Goal: Transaction & Acquisition: Purchase product/service

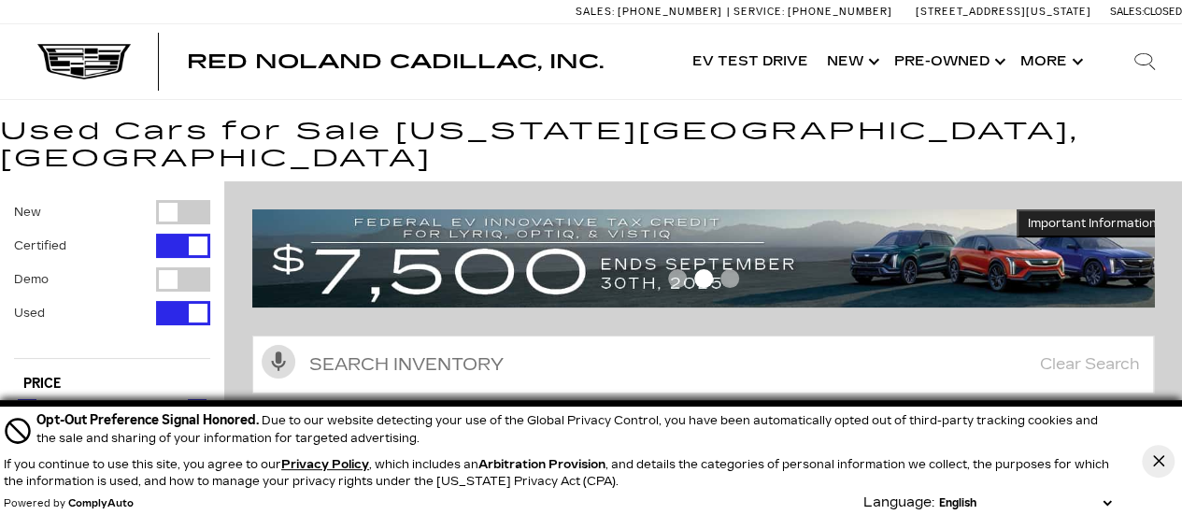
click at [1161, 466] on button "Close Button" at bounding box center [1158, 461] width 33 height 33
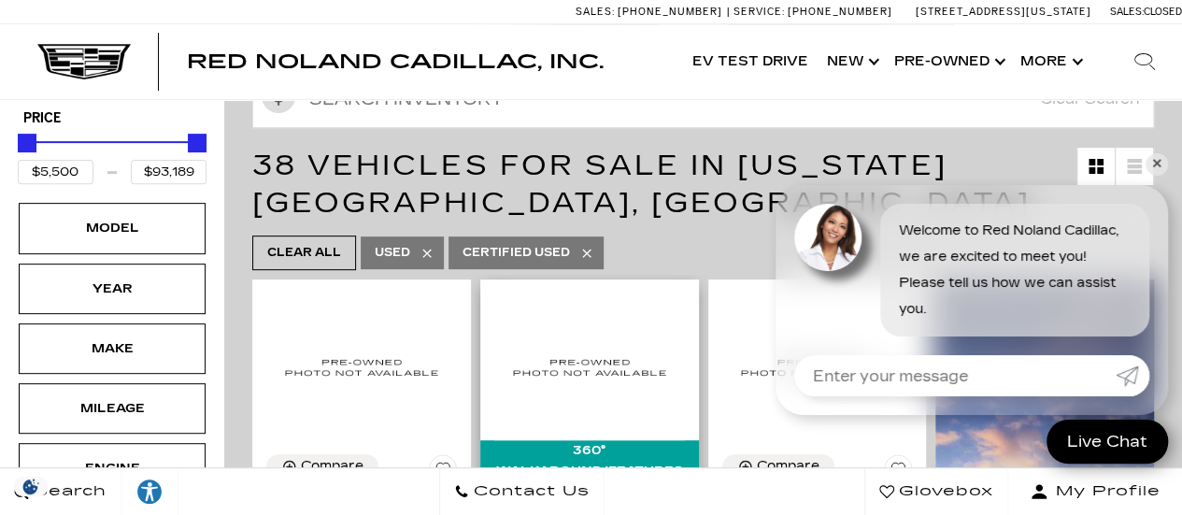
scroll to position [187, 0]
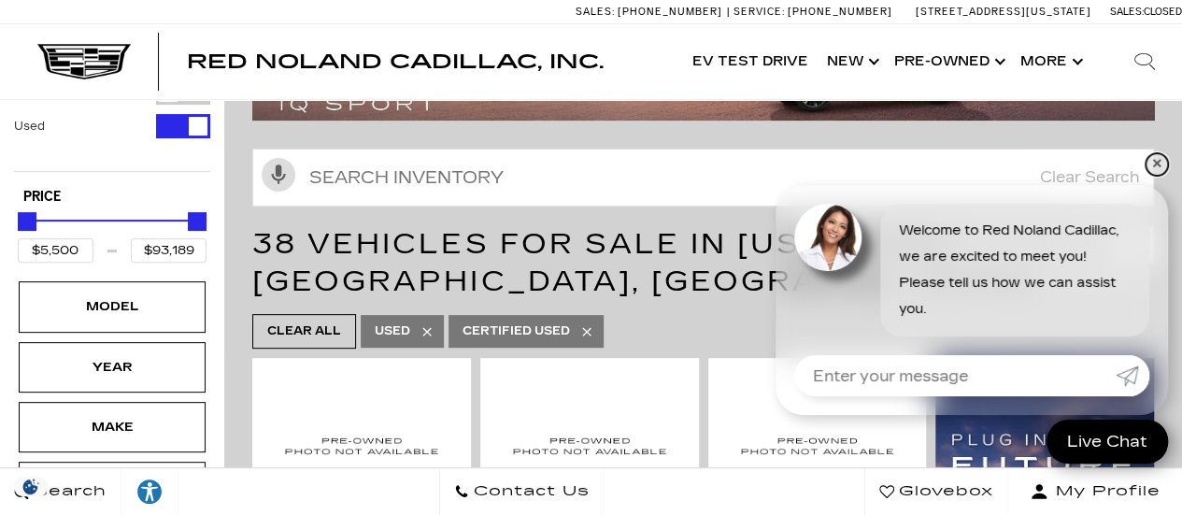
click at [1159, 171] on link "✕" at bounding box center [1156, 164] width 22 height 22
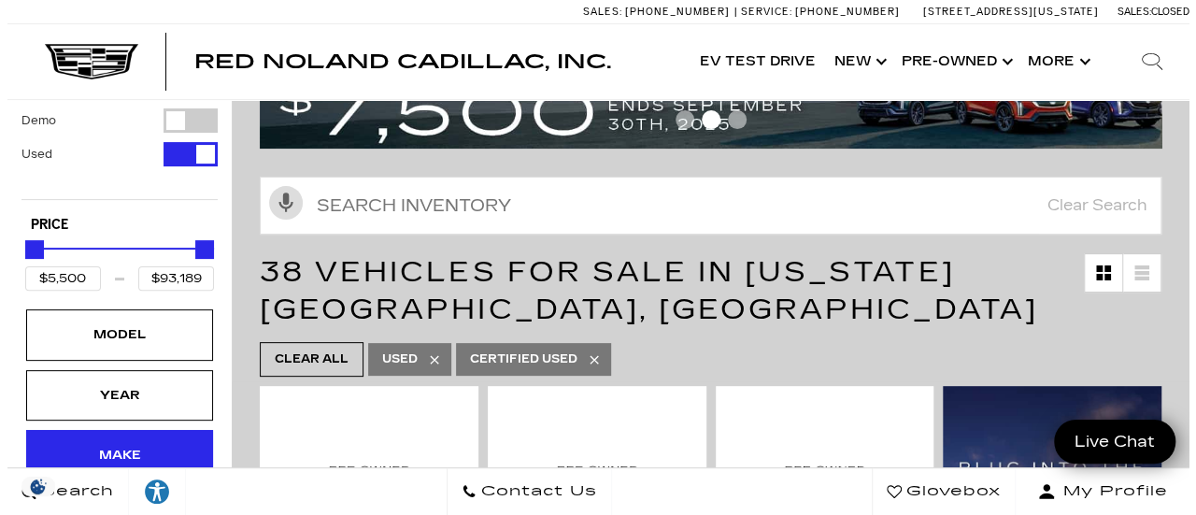
scroll to position [280, 0]
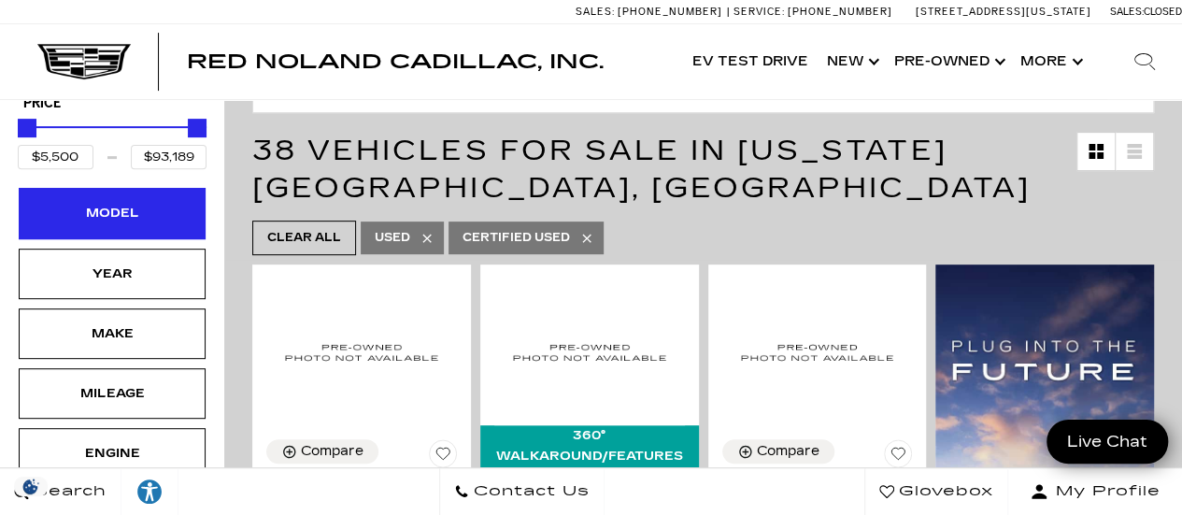
click at [146, 203] on div "Model" at bounding box center [111, 213] width 93 height 21
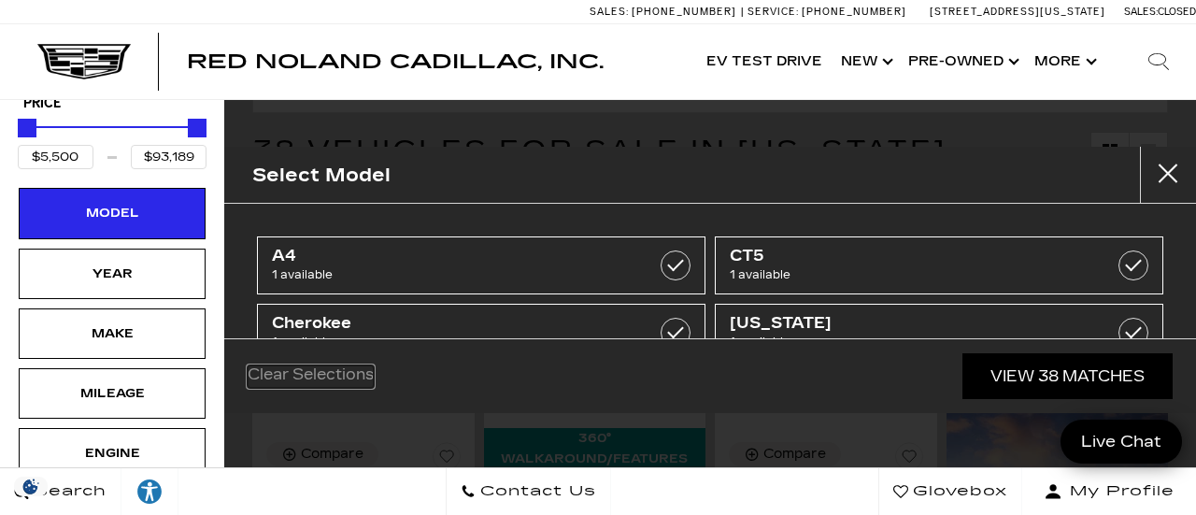
click at [306, 369] on link "Clear Selections" at bounding box center [311, 376] width 126 height 22
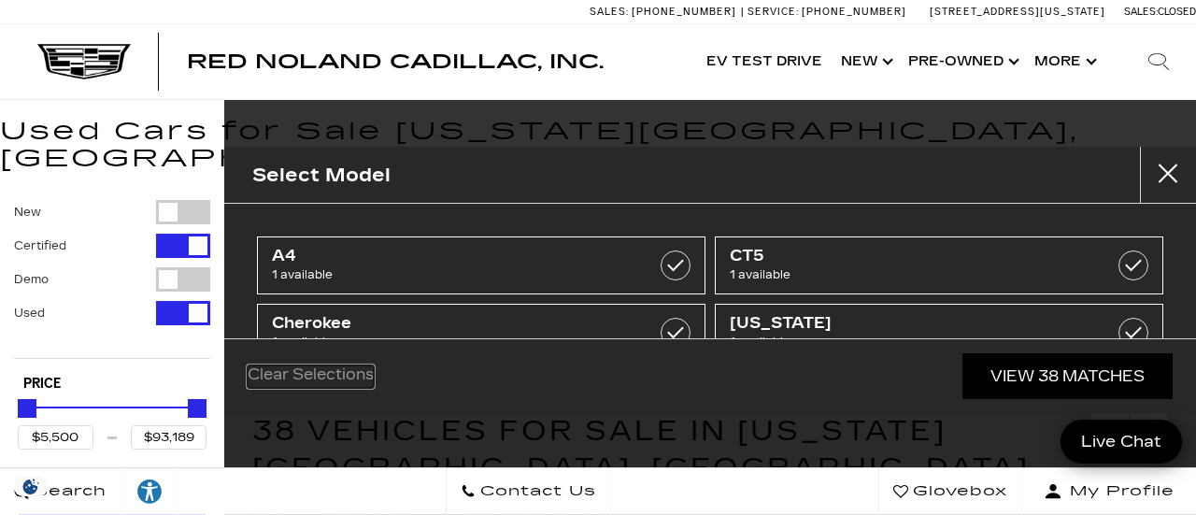
click at [316, 381] on link "Clear Selections" at bounding box center [311, 376] width 126 height 22
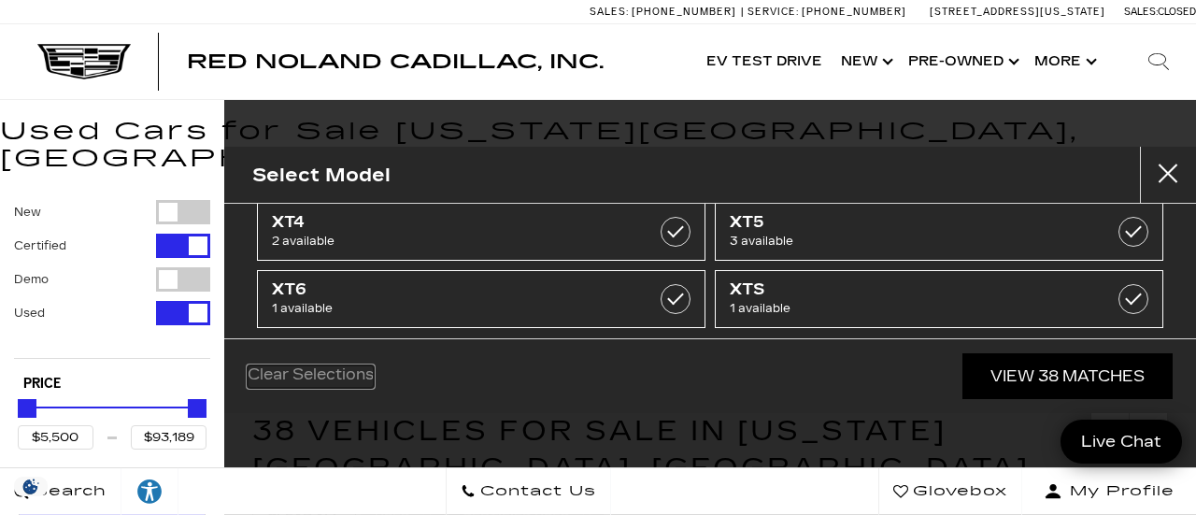
scroll to position [988, 0]
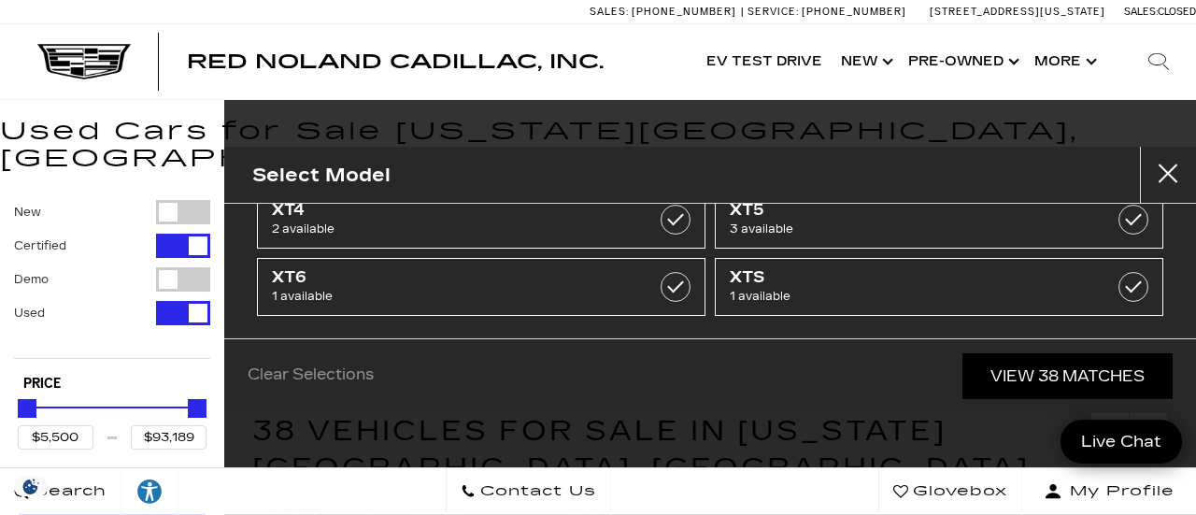
click at [191, 200] on div "Filter by Vehicle Type" at bounding box center [183, 212] width 54 height 24
type input "$179,434"
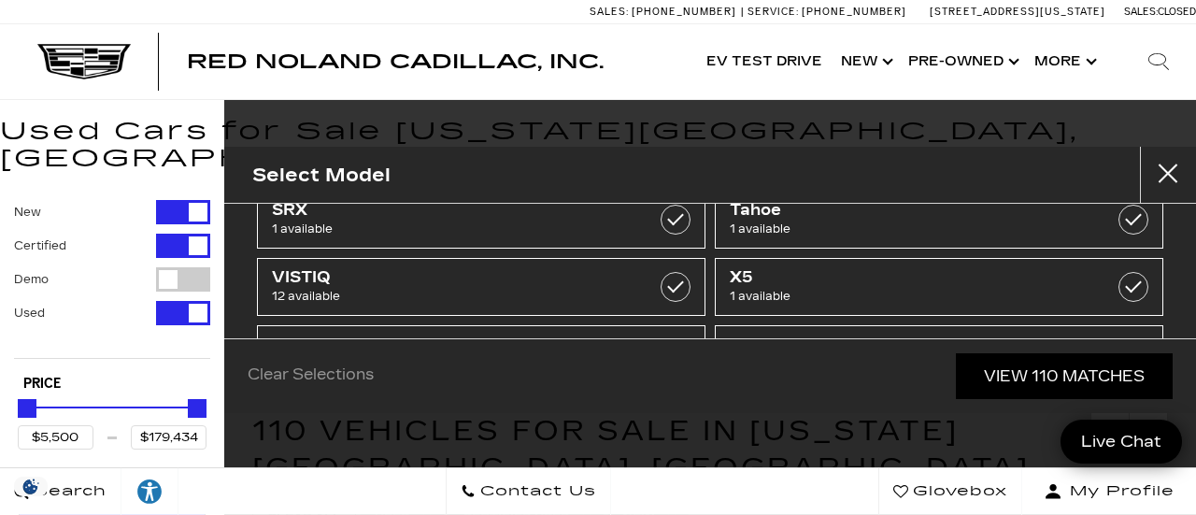
scroll to position [1187, 0]
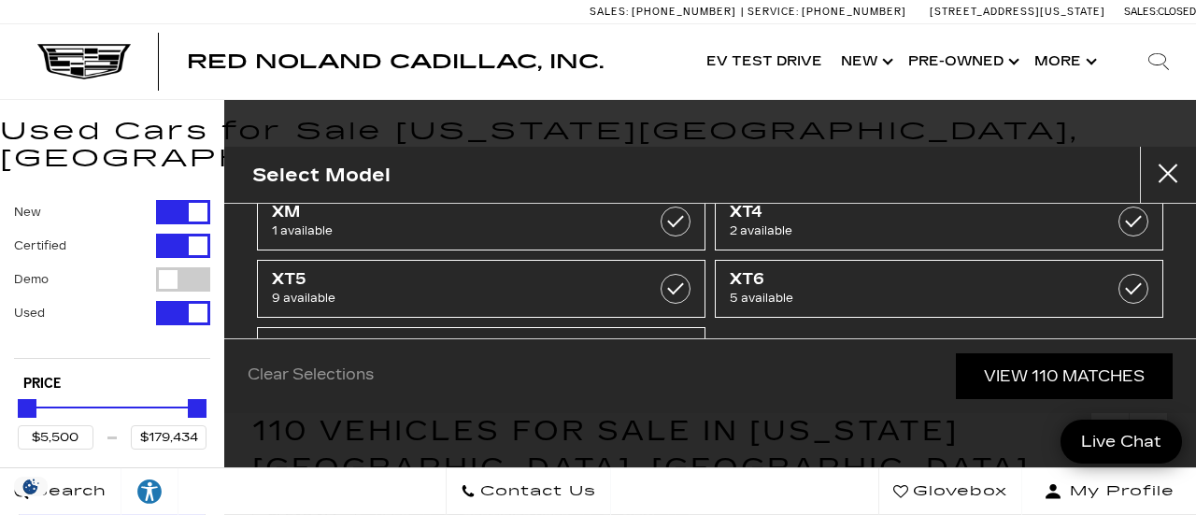
click at [172, 234] on div "Filter by Vehicle Type" at bounding box center [183, 246] width 54 height 24
click at [192, 234] on div "Filter by Vehicle Type" at bounding box center [183, 246] width 54 height 24
click at [179, 301] on div "Filter by Vehicle Type" at bounding box center [183, 313] width 54 height 24
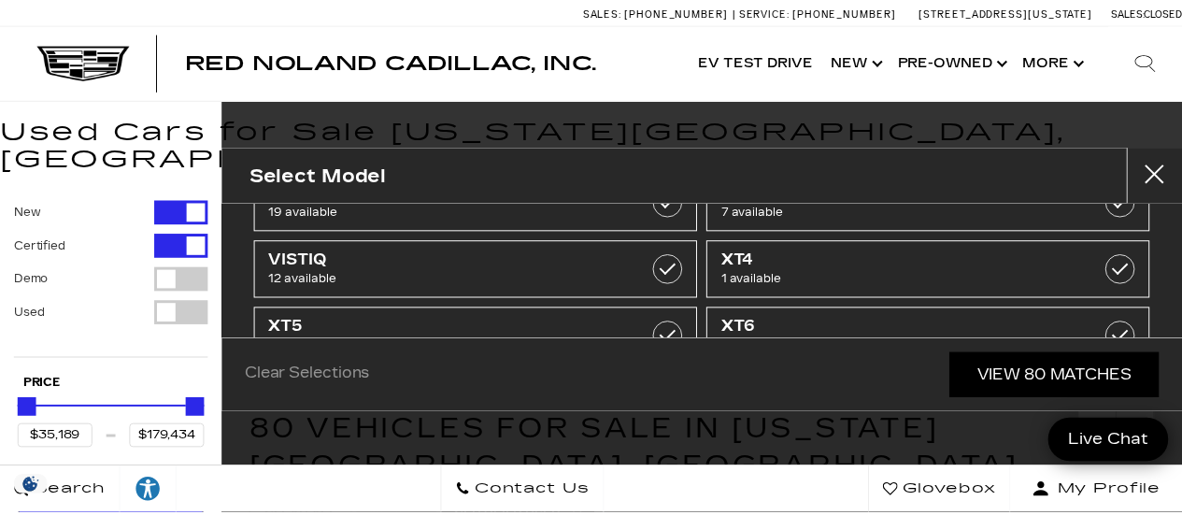
scroll to position [228, 0]
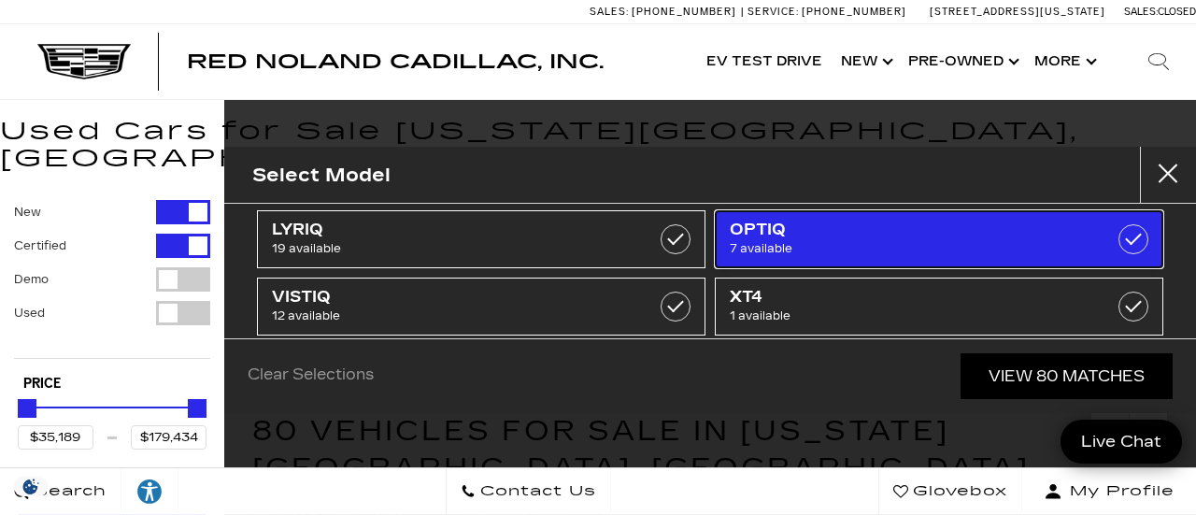
click at [897, 253] on span "7 available" at bounding box center [908, 248] width 356 height 19
type input "$55,679"
type input "$59,829"
checkbox input "true"
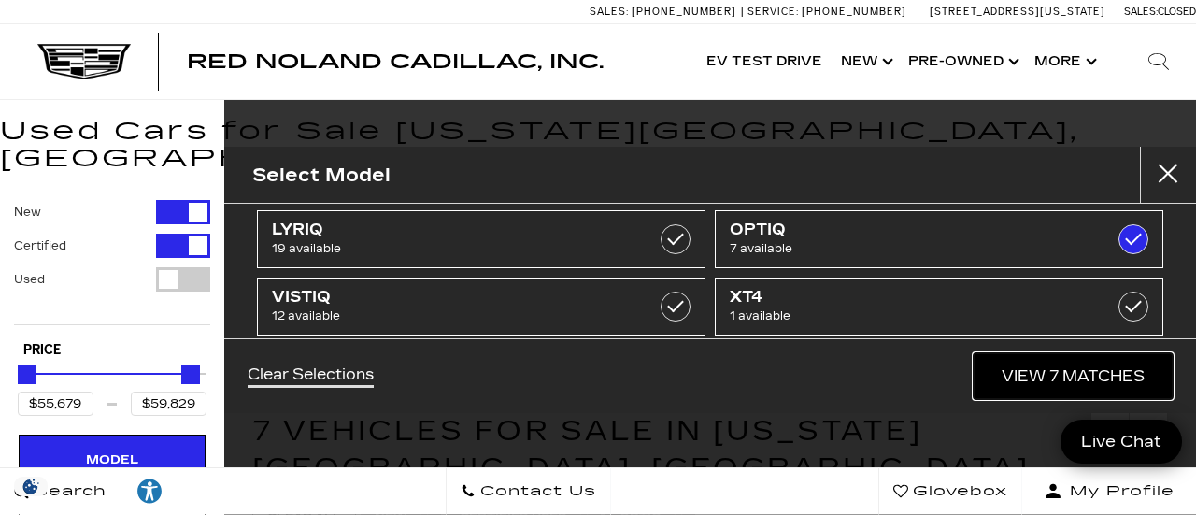
click at [1059, 378] on link "View 7 Matches" at bounding box center [1072, 376] width 199 height 46
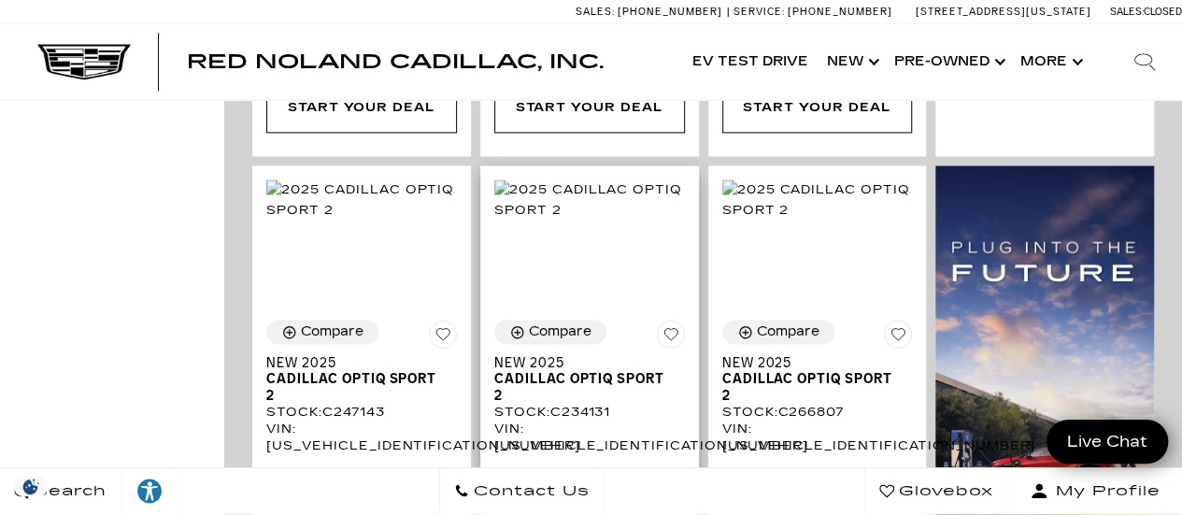
scroll to position [1308, 0]
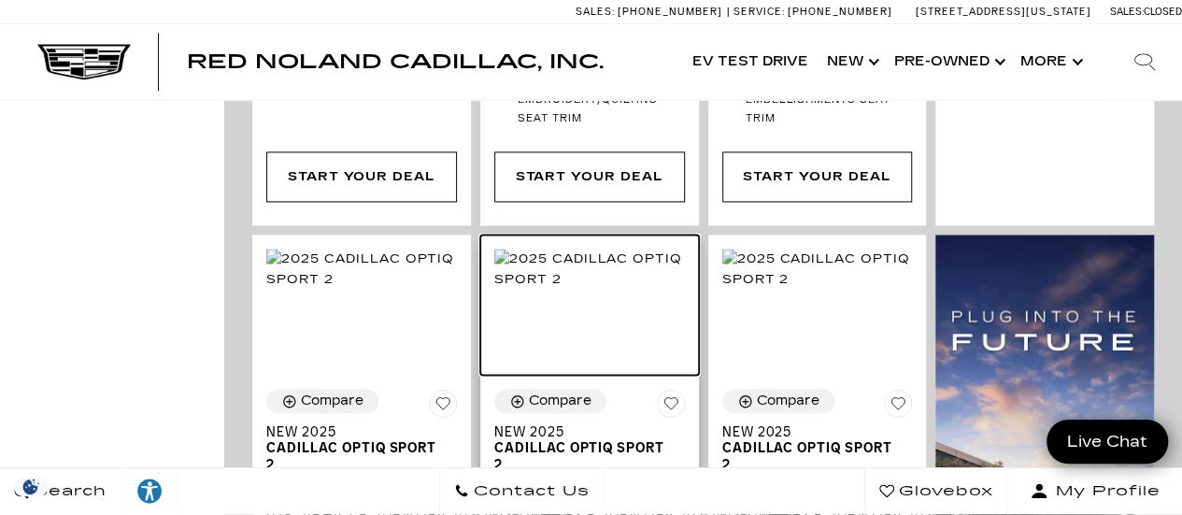
click at [589, 249] on img at bounding box center [589, 269] width 191 height 41
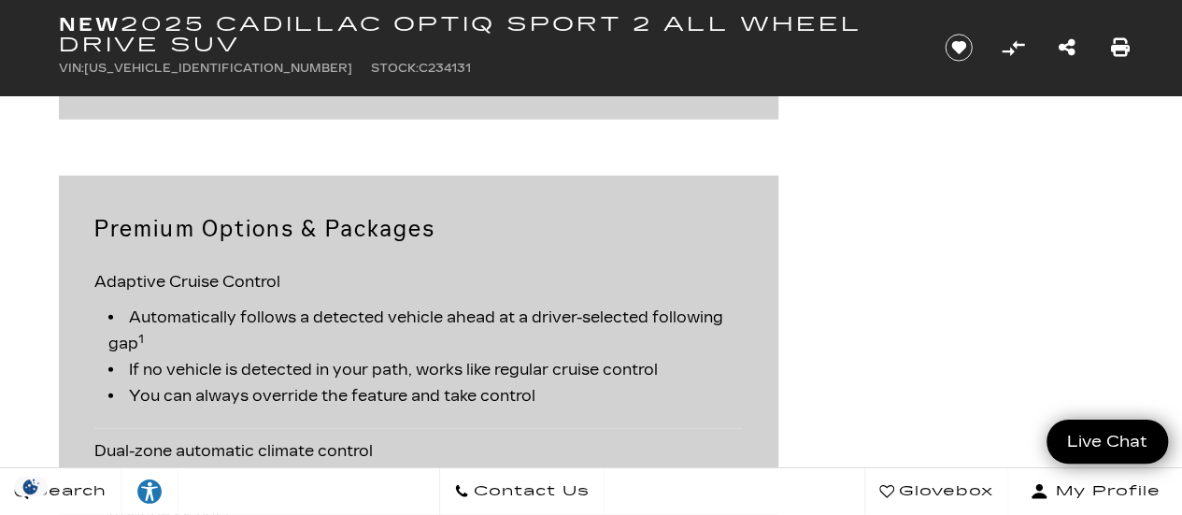
scroll to position [2990, 0]
